Goal: Navigation & Orientation: Find specific page/section

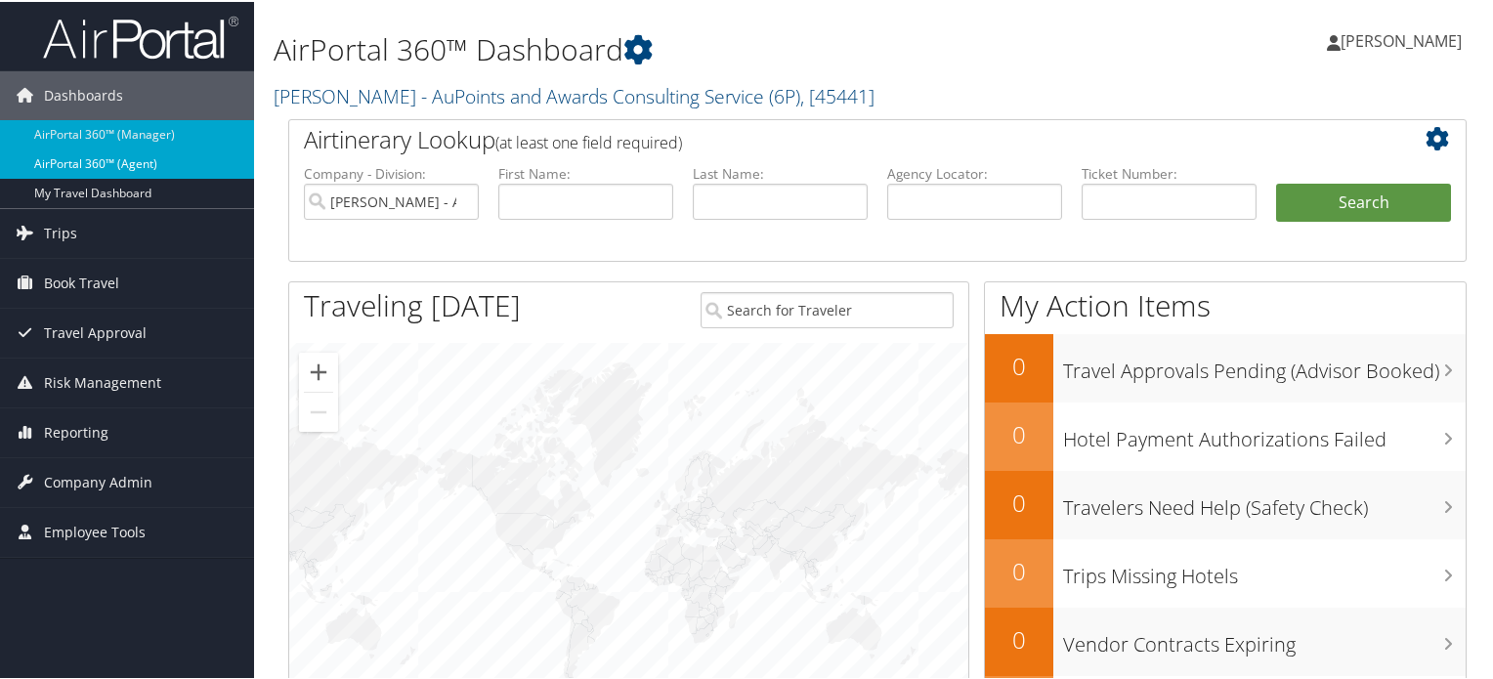
click at [120, 163] on link "AirPortal 360™ (Agent)" at bounding box center [127, 162] width 254 height 29
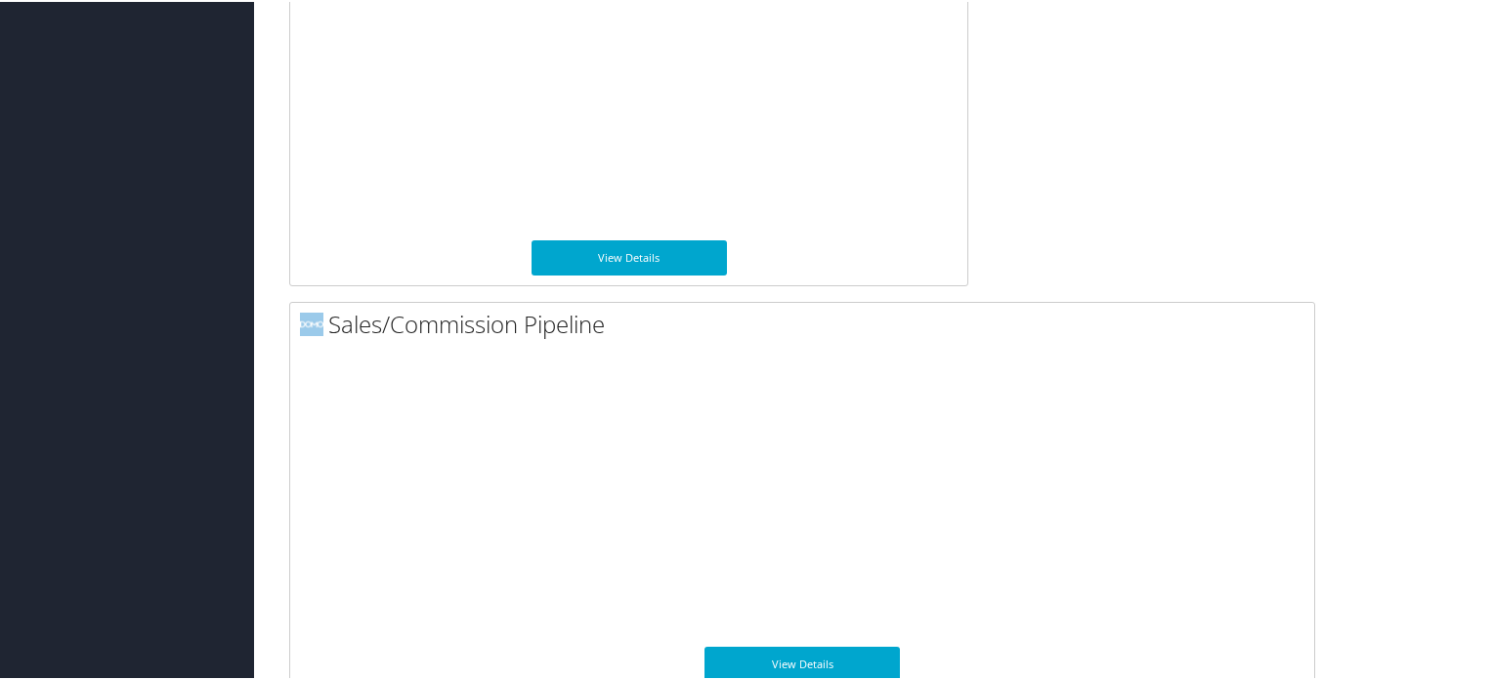
scroll to position [1556, 0]
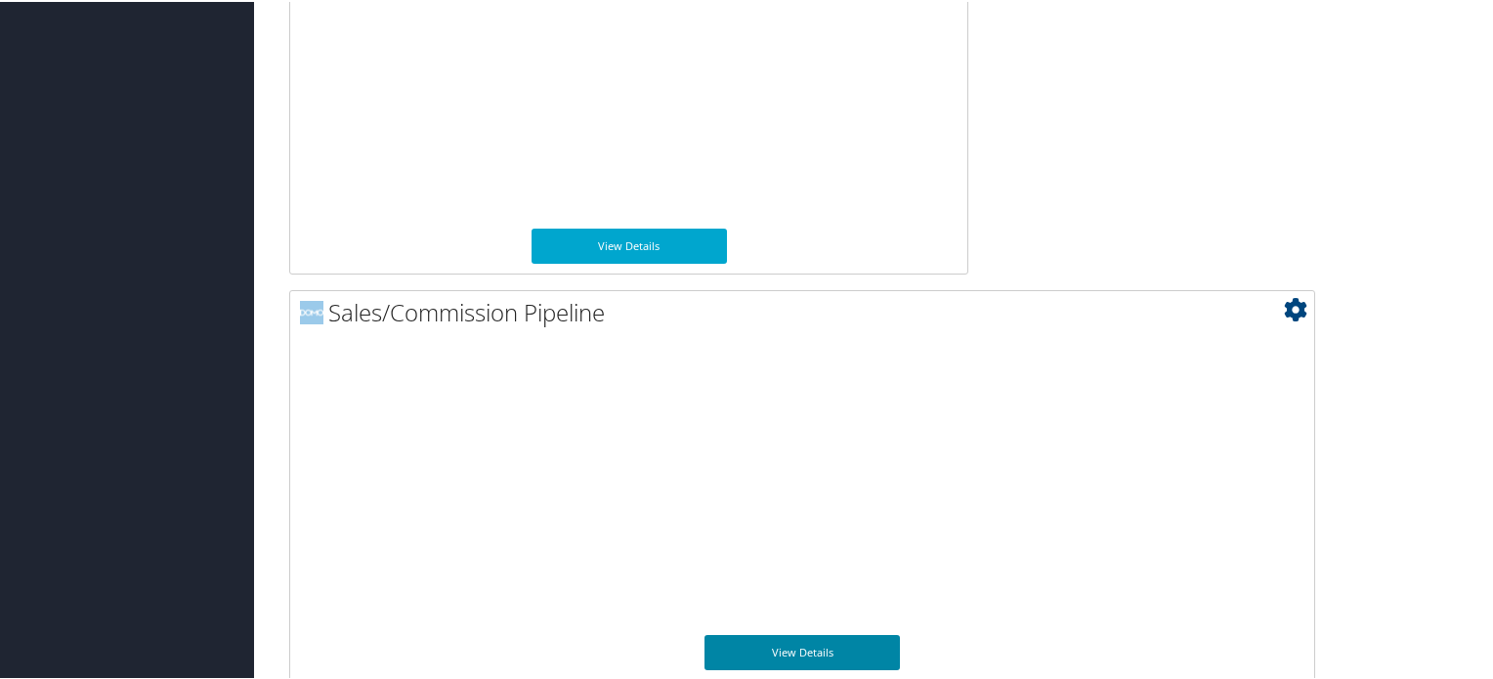
click at [853, 639] on link "View Details" at bounding box center [802, 650] width 195 height 35
